Goal: Information Seeking & Learning: Find specific fact

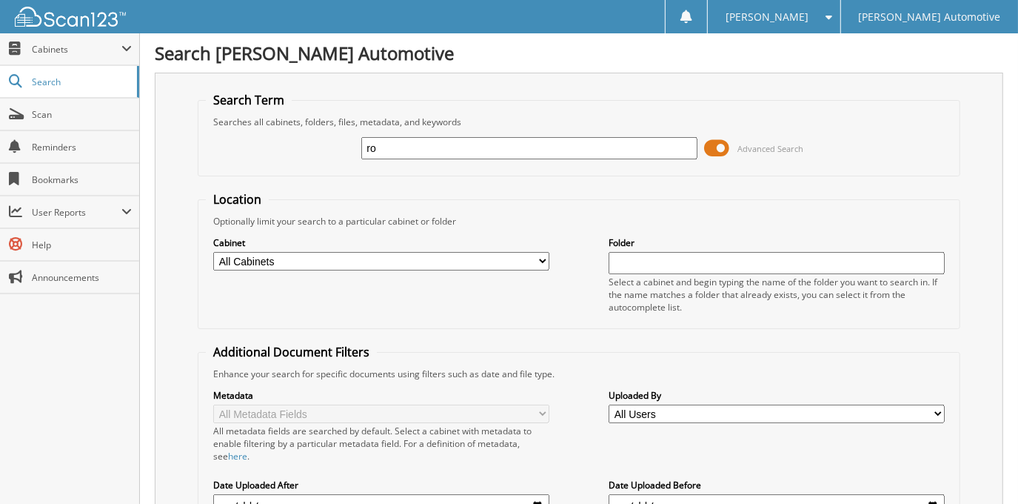
type input "r"
type input "[PERSON_NAME]"
click at [719, 145] on span at bounding box center [717, 148] width 25 height 22
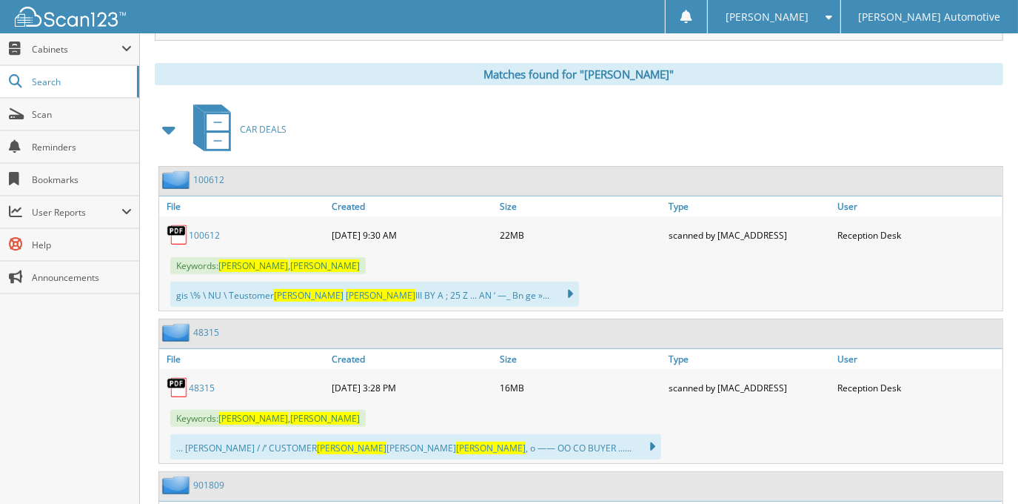
scroll to position [269, 0]
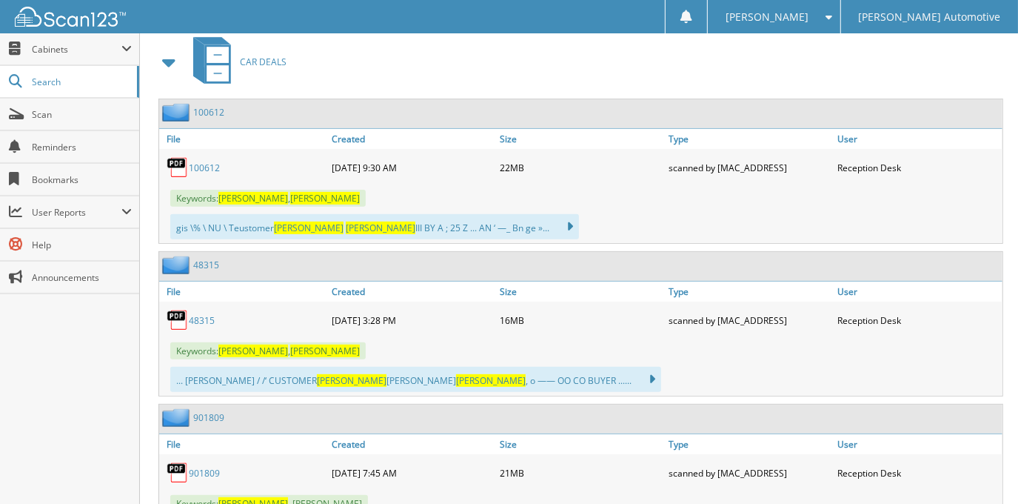
click at [201, 316] on link "48315" at bounding box center [202, 320] width 26 height 13
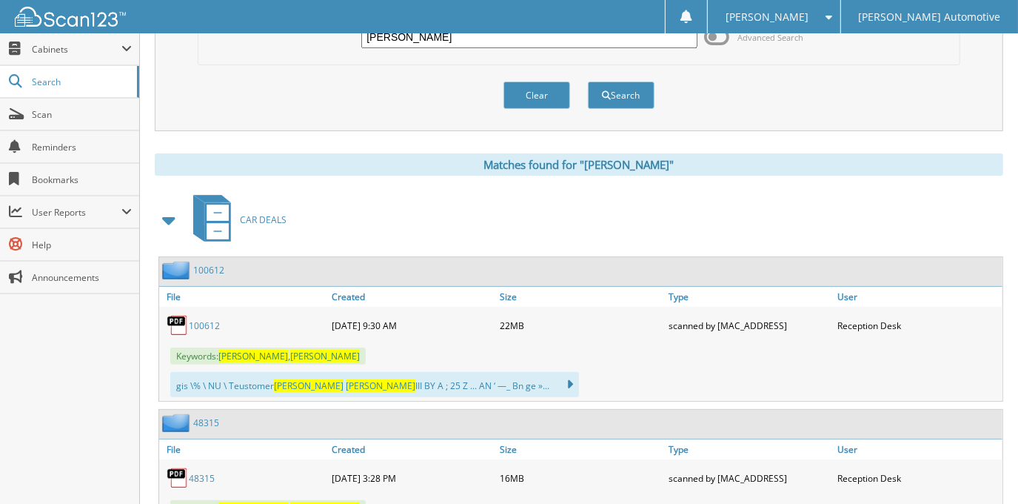
scroll to position [134, 0]
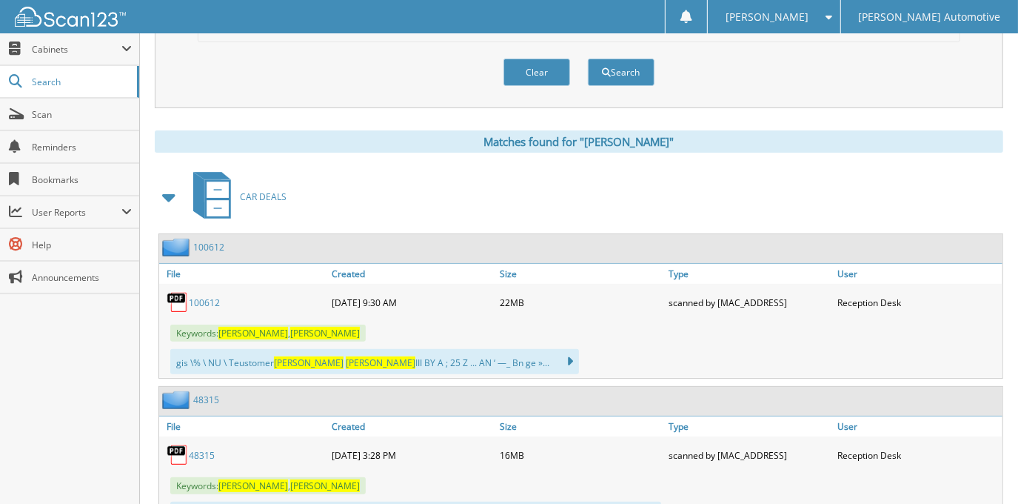
click at [209, 297] on link "100612" at bounding box center [204, 302] width 31 height 13
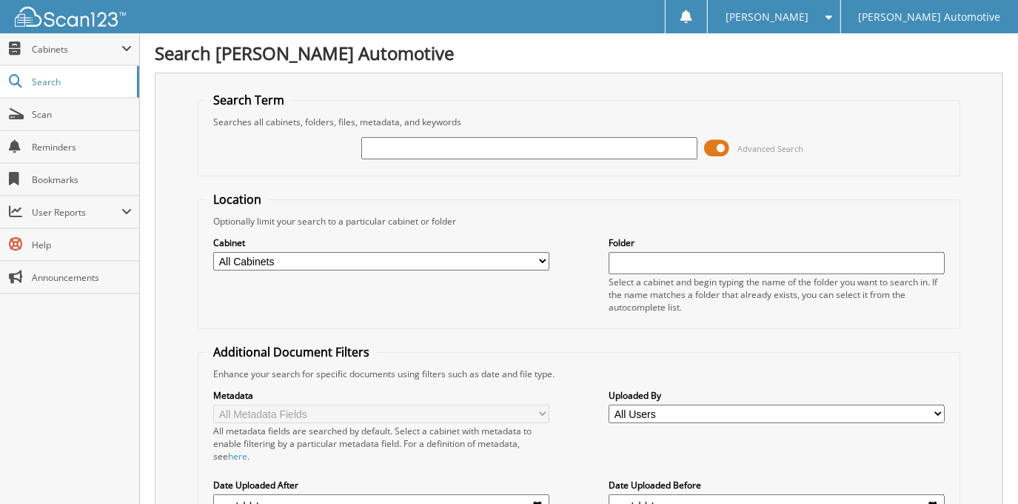
click at [712, 149] on span at bounding box center [717, 148] width 25 height 22
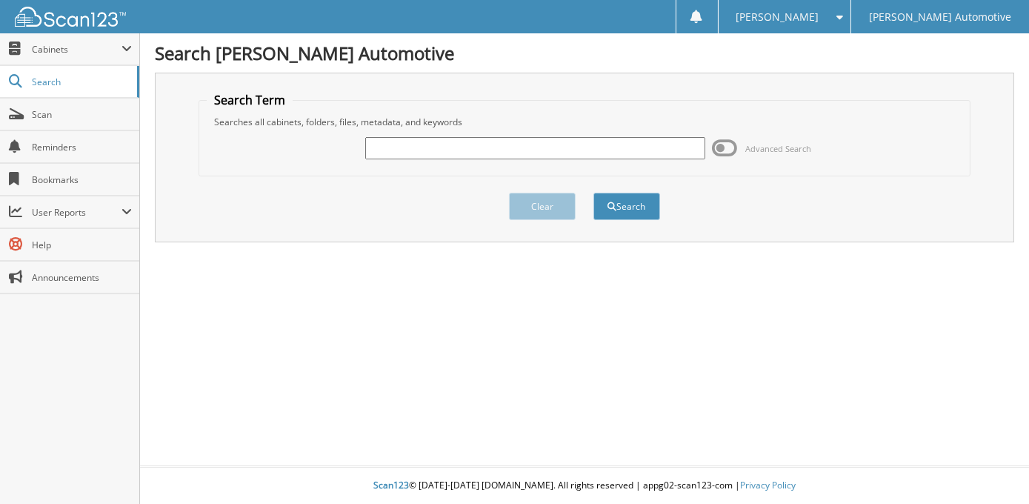
click at [613, 149] on input "text" at bounding box center [535, 148] width 340 height 22
type input "[PERSON_NAME]"
click at [593, 193] on button "Search" at bounding box center [626, 206] width 67 height 27
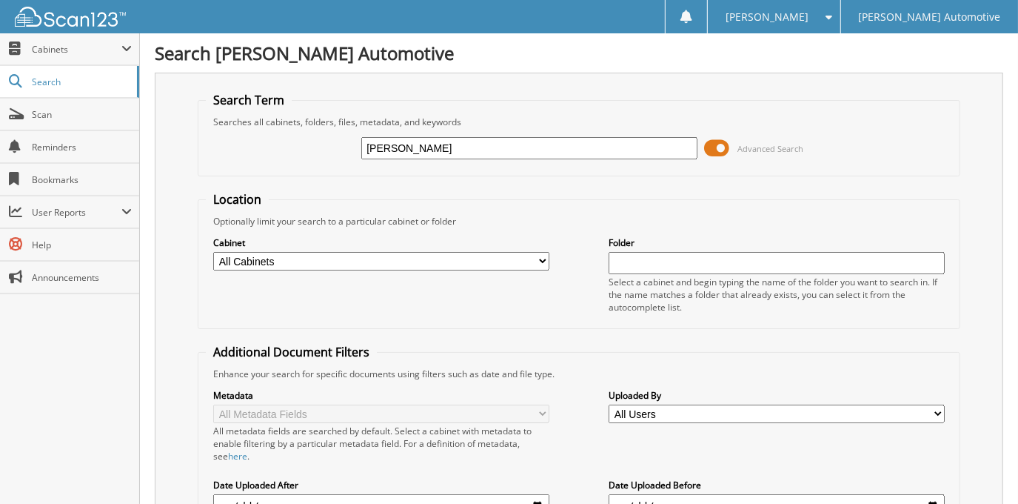
click at [718, 141] on span at bounding box center [717, 148] width 25 height 22
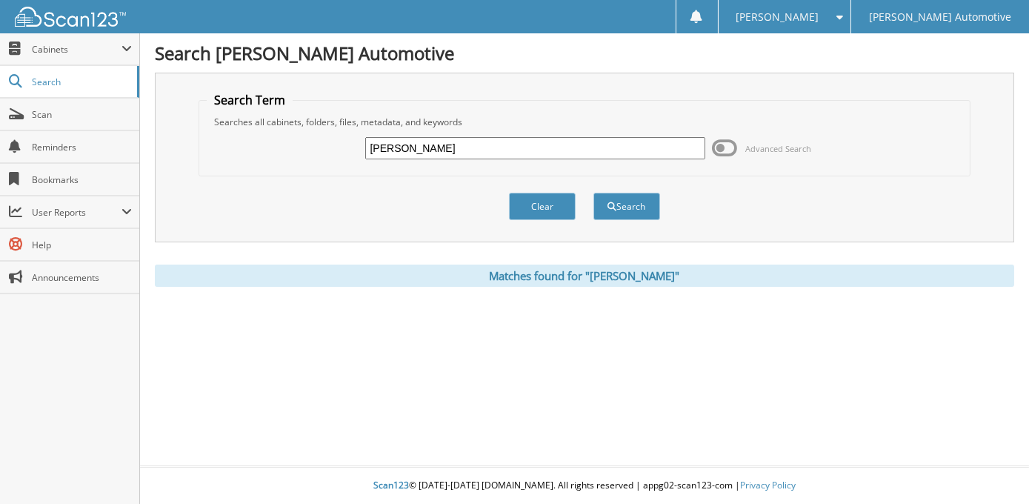
drag, startPoint x: 479, startPoint y: 150, endPoint x: 237, endPoint y: 161, distance: 241.7
click at [241, 161] on div "MYRA HERNANDEZ Advanced Search" at bounding box center [585, 148] width 756 height 40
